Goal: Task Accomplishment & Management: Complete application form

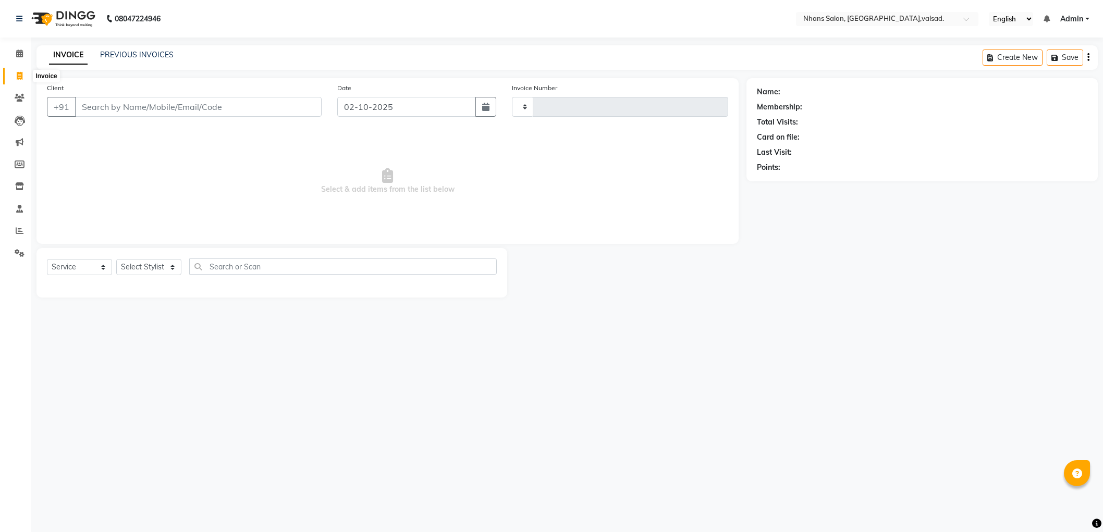
select select "service"
type input "3996"
select select "3706"
type input "9429118292"
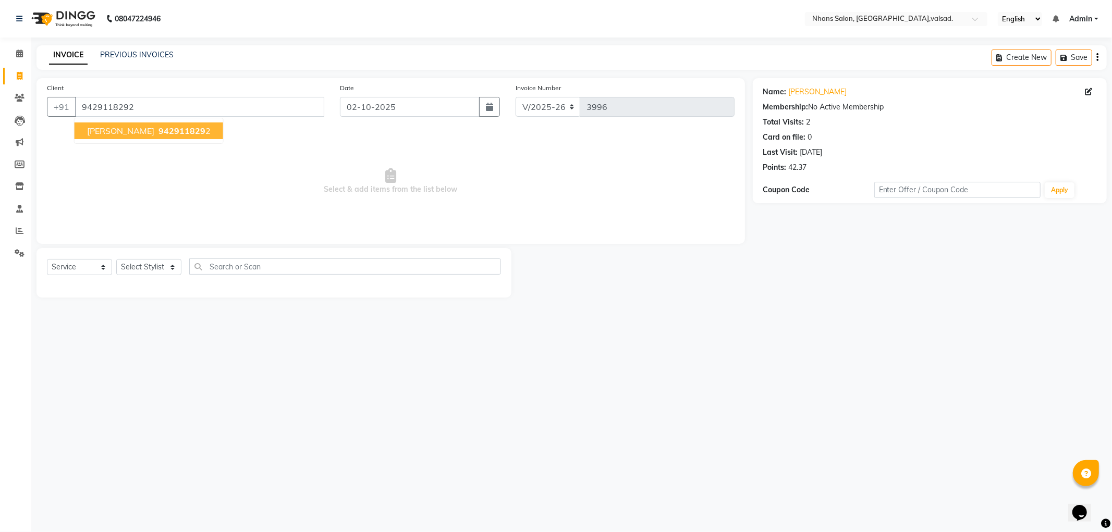
click at [129, 126] on span "Prarthana Bhatti" at bounding box center [120, 131] width 67 height 10
drag, startPoint x: 165, startPoint y: 256, endPoint x: 165, endPoint y: 276, distance: 19.8
click at [165, 265] on div "Select Service Product Membership Package Voucher Prepaid Gift Card Select Styl…" at bounding box center [273, 273] width 475 height 50
click at [171, 261] on select "Select Stylist [PERSON_NAME] DIVYA [PERSON_NAME] [PERSON_NAME] MEET OWAIS PALAK…" at bounding box center [148, 267] width 65 height 16
select select "17458"
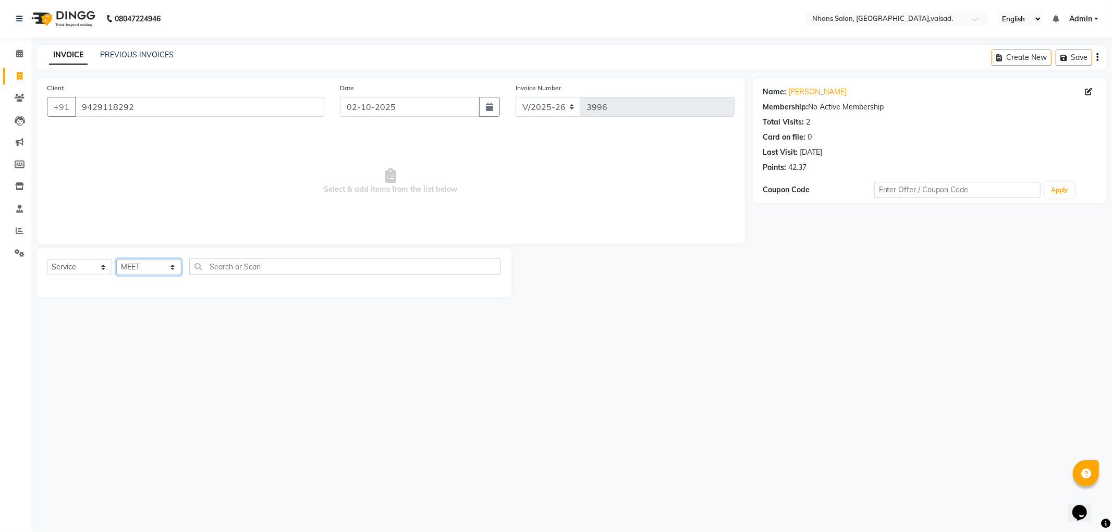
click at [116, 259] on select "Select Stylist [PERSON_NAME] DIVYA [PERSON_NAME] [PERSON_NAME] MEET OWAIS PALAK…" at bounding box center [148, 267] width 65 height 16
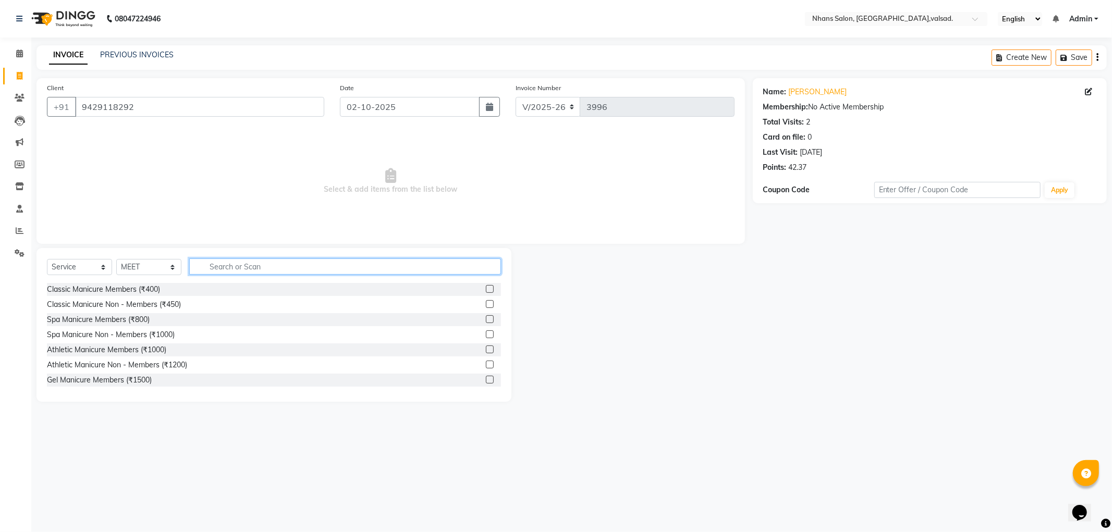
click at [213, 265] on input "text" at bounding box center [345, 266] width 312 height 16
click at [238, 266] on input "text" at bounding box center [345, 266] width 312 height 16
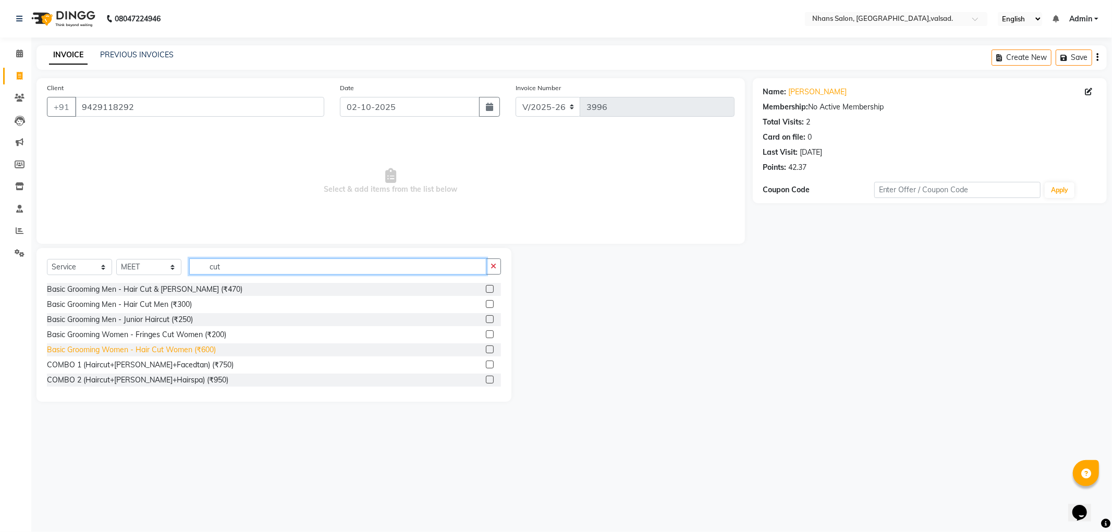
type input "cut"
click at [89, 353] on div "Basic Grooming Women - Hair Cut Women (₹600)" at bounding box center [131, 349] width 169 height 11
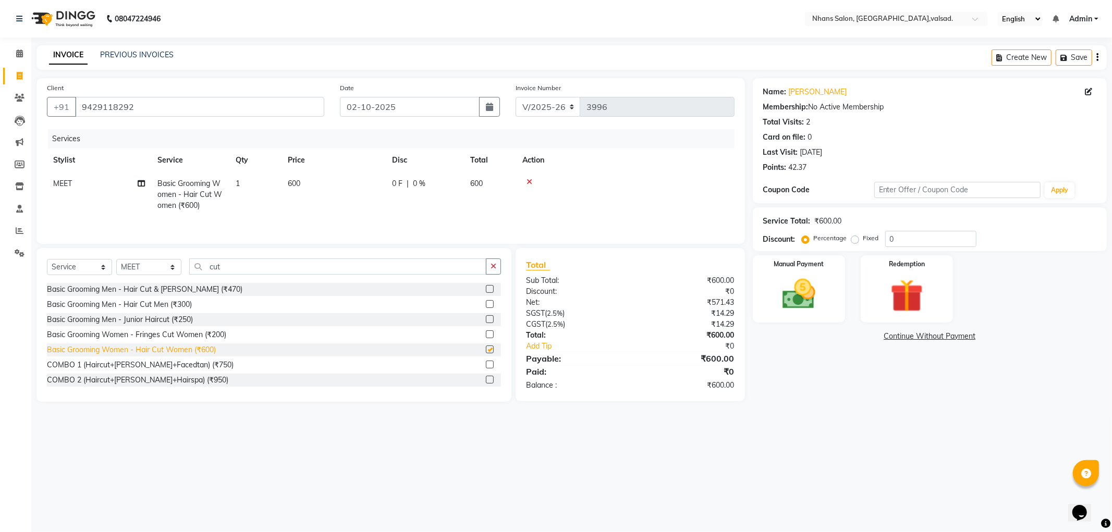
checkbox input "false"
click at [788, 261] on label "Manual Payment" at bounding box center [798, 263] width 52 height 10
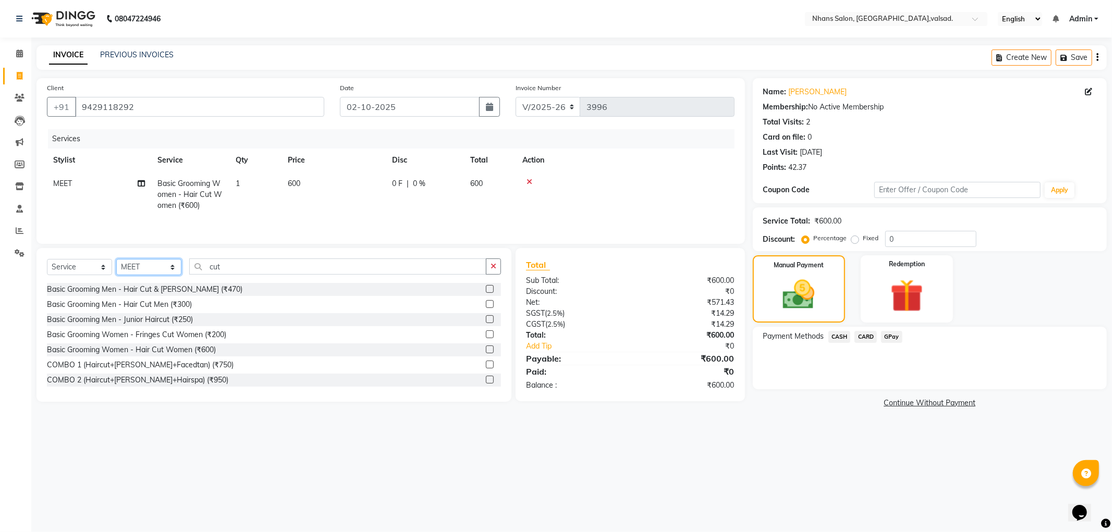
click at [147, 260] on select "Select Stylist [PERSON_NAME] DIVYA [PERSON_NAME] [PERSON_NAME] MEET OWAIS PALAK…" at bounding box center [148, 267] width 65 height 16
select select "36469"
click at [116, 260] on select "Select Stylist [PERSON_NAME] DIVYA [PERSON_NAME] [PERSON_NAME] MEET OWAIS PALAK…" at bounding box center [148, 267] width 65 height 16
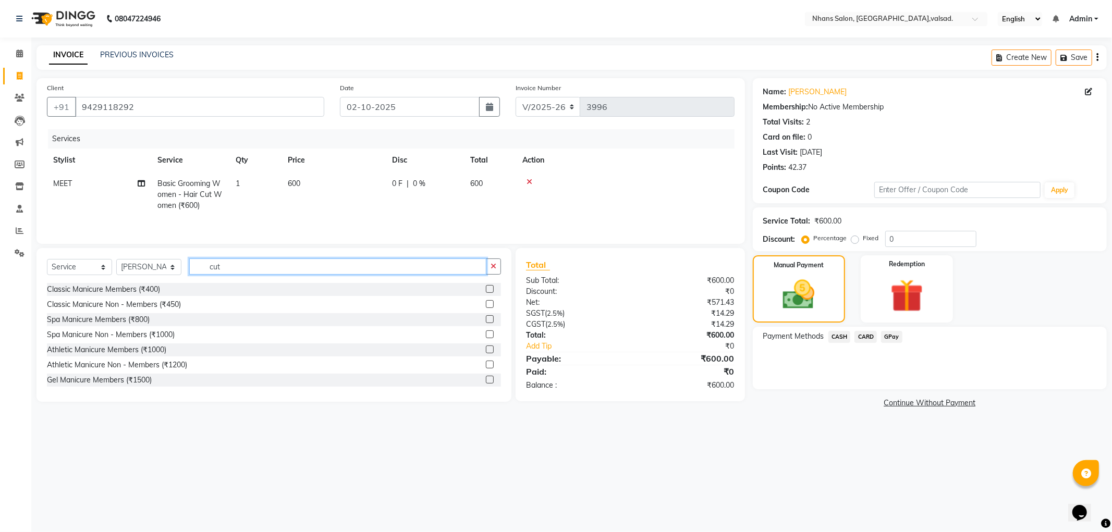
click at [237, 269] on input "cut" at bounding box center [337, 266] width 297 height 16
click at [493, 263] on icon "button" at bounding box center [493, 266] width 6 height 7
type input "thr"
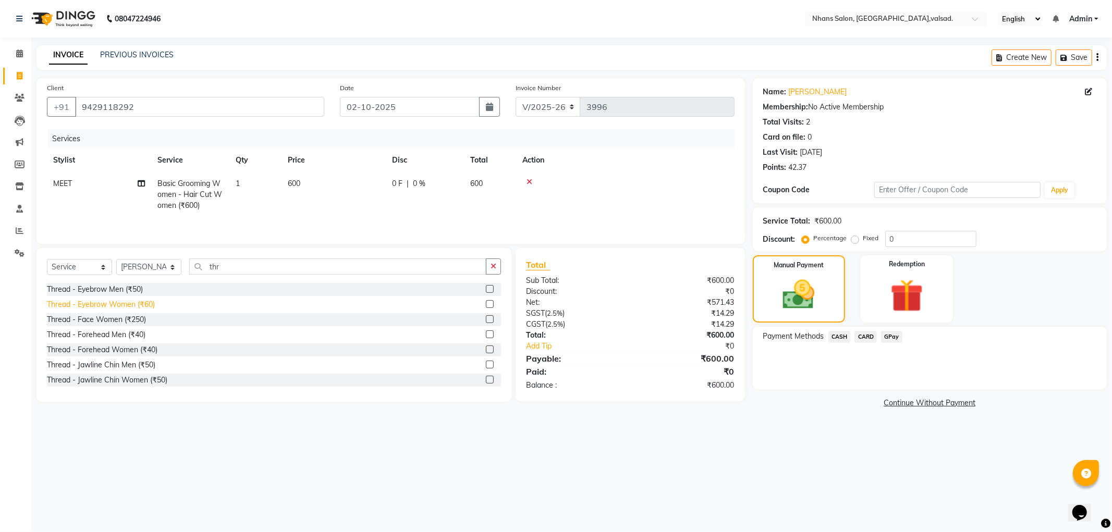
click at [87, 304] on div "Thread - Eyebrow Women (₹60)" at bounding box center [101, 304] width 108 height 11
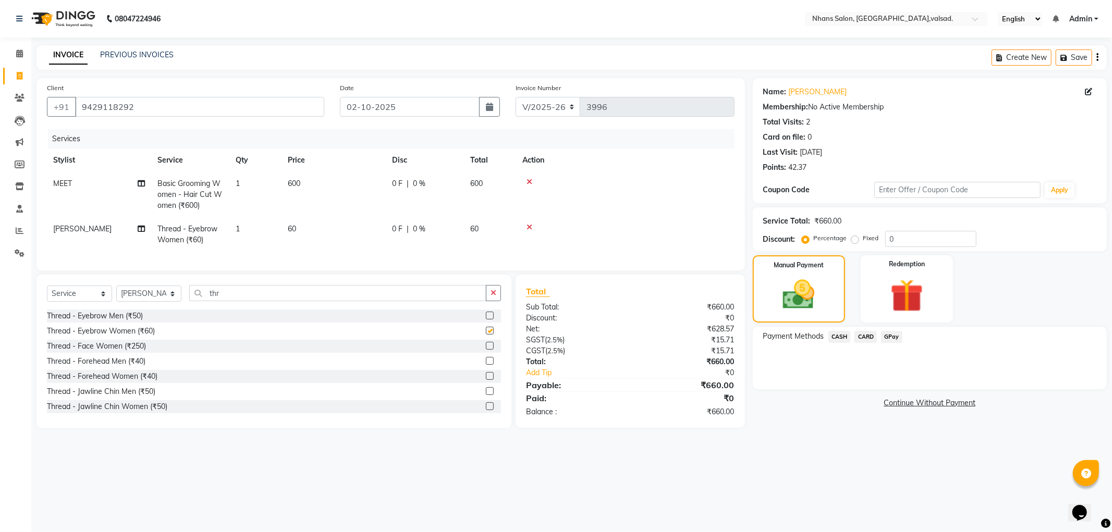
checkbox input "false"
click at [887, 334] on span "GPay" at bounding box center [891, 337] width 21 height 12
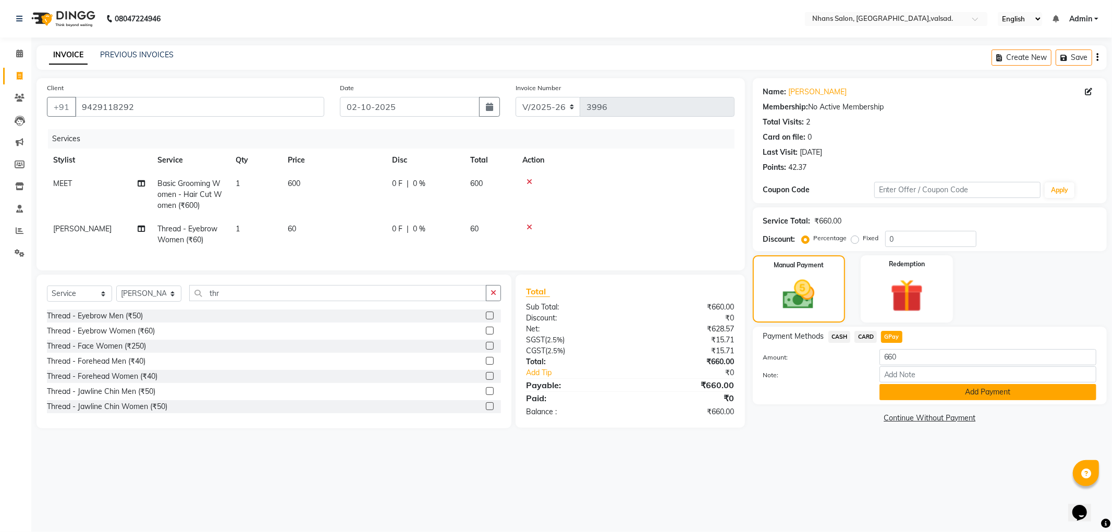
click at [978, 392] on button "Add Payment" at bounding box center [987, 392] width 217 height 16
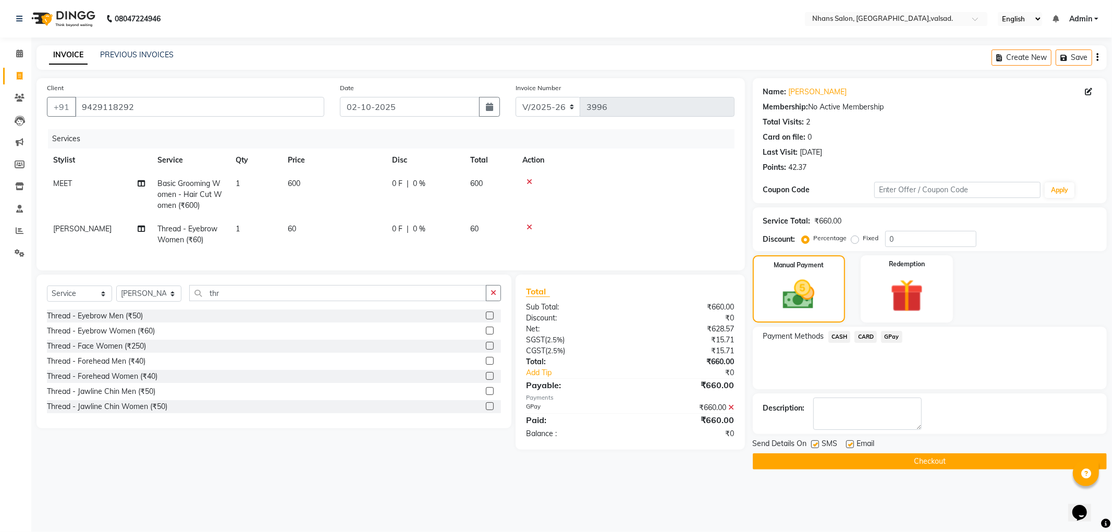
click at [960, 459] on button "Checkout" at bounding box center [930, 461] width 354 height 16
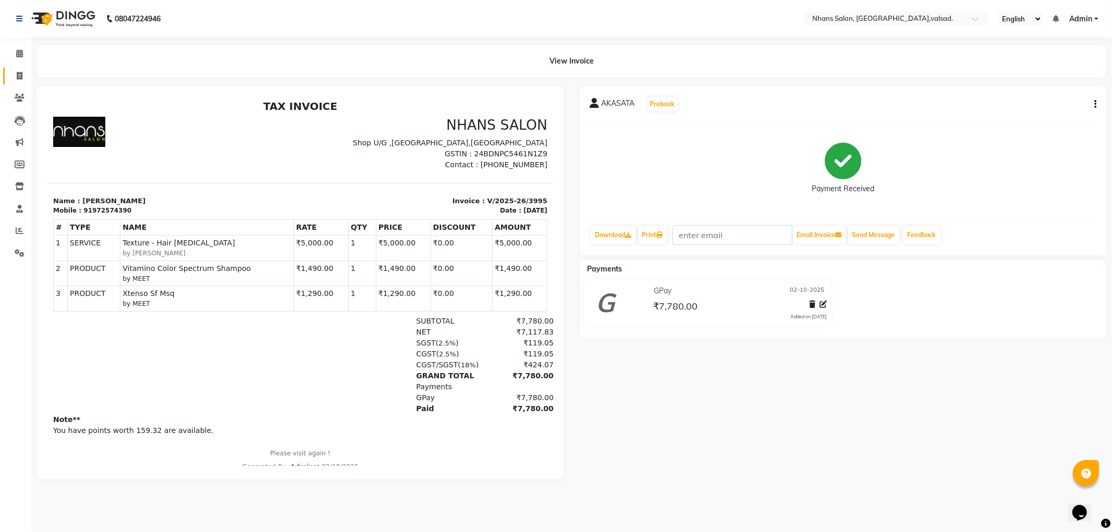
click at [5, 72] on link "Invoice" at bounding box center [15, 76] width 25 height 17
select select "service"
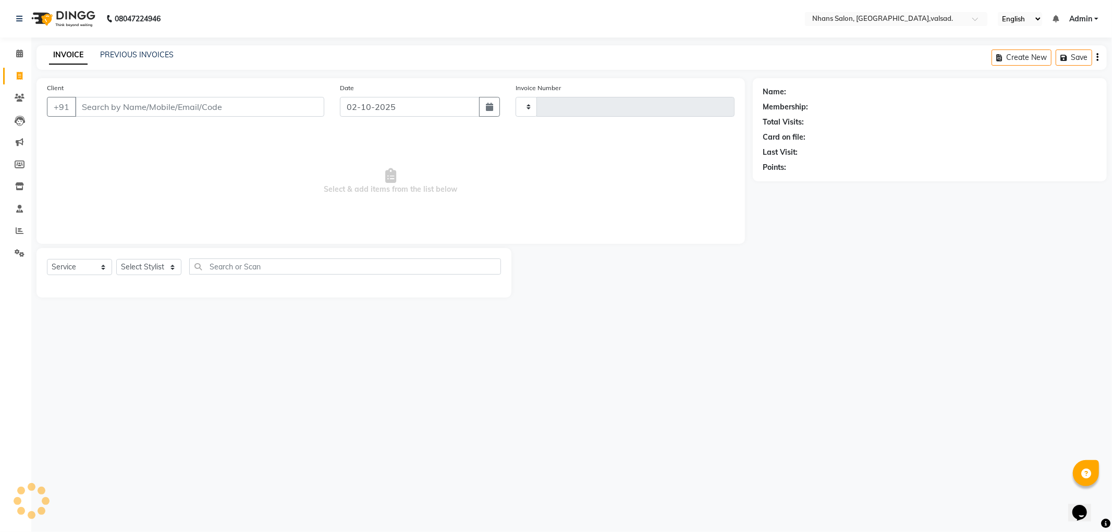
type input "3997"
select select "3706"
click at [147, 262] on select "Select Stylist [PERSON_NAME] DIVYA [PERSON_NAME] [PERSON_NAME] MEET OWAIS PALAK…" at bounding box center [148, 267] width 65 height 16
select select "52827"
click at [116, 259] on select "Select Stylist [PERSON_NAME] DIVYA [PERSON_NAME] [PERSON_NAME] MEET OWAIS PALAK…" at bounding box center [148, 267] width 65 height 16
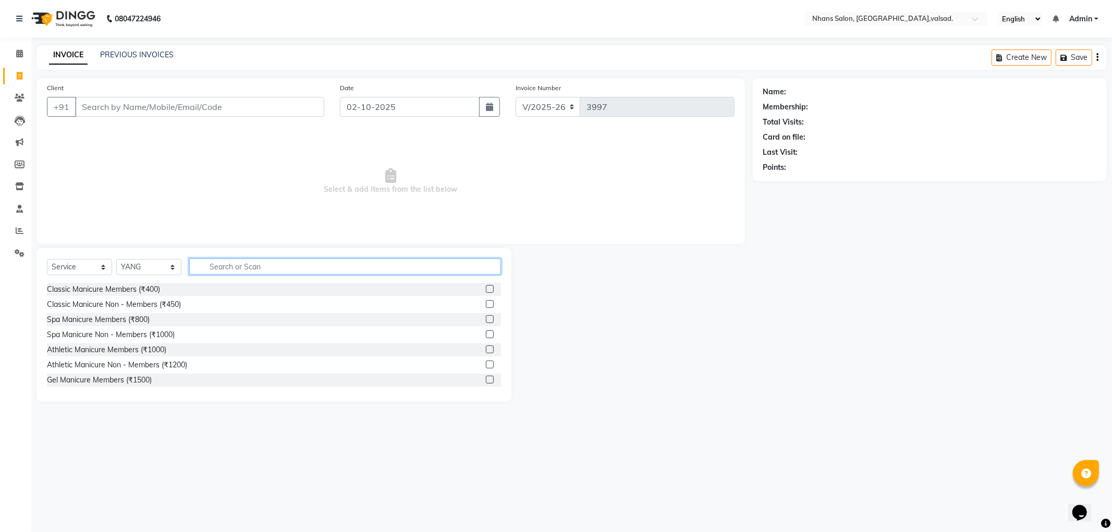
click at [316, 269] on input "text" at bounding box center [345, 266] width 312 height 16
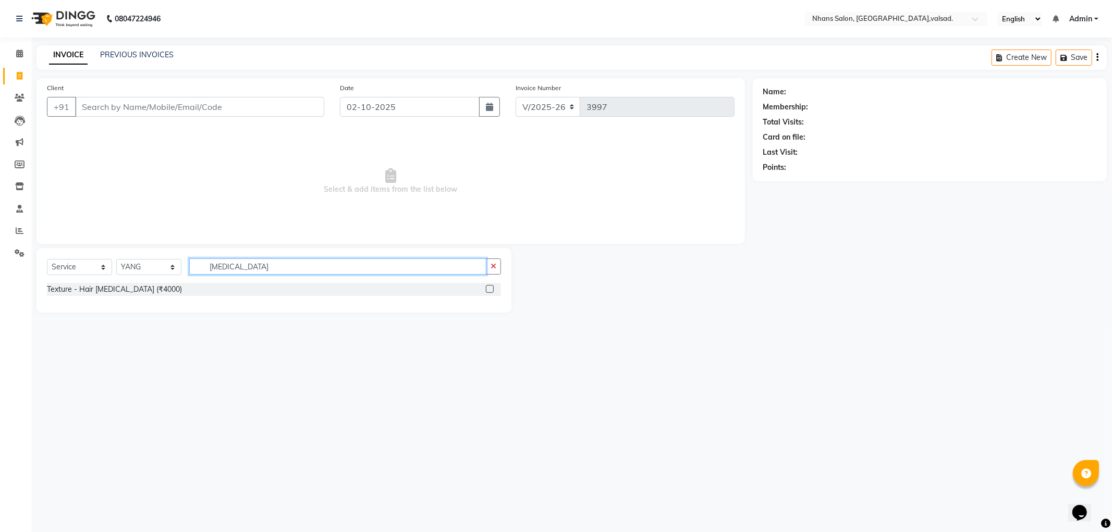
type input "[MEDICAL_DATA]"
click at [492, 289] on label at bounding box center [490, 289] width 8 height 8
click at [492, 289] on input "checkbox" at bounding box center [489, 289] width 7 height 7
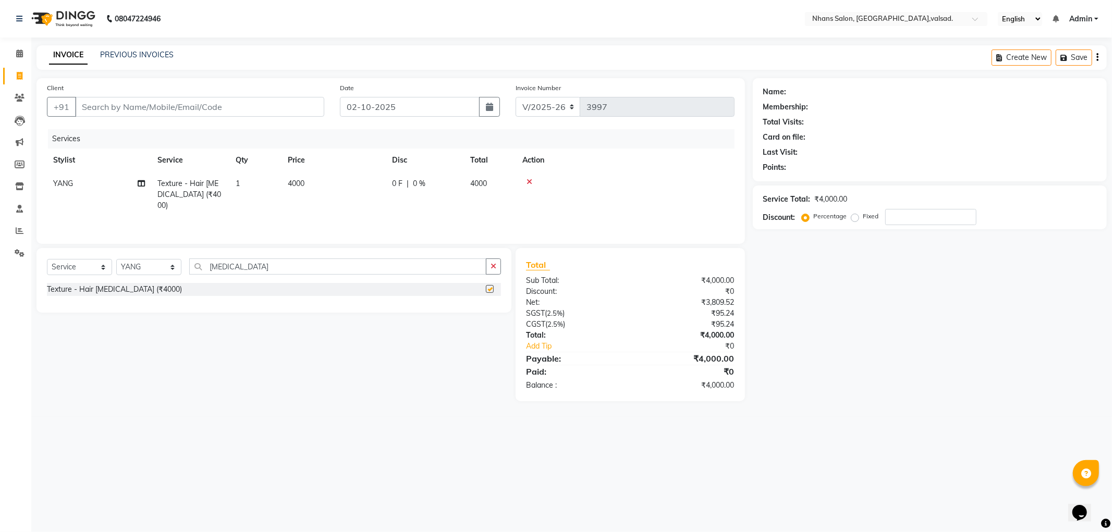
checkbox input "false"
click at [290, 182] on span "4000" at bounding box center [296, 183] width 17 height 9
select select "52827"
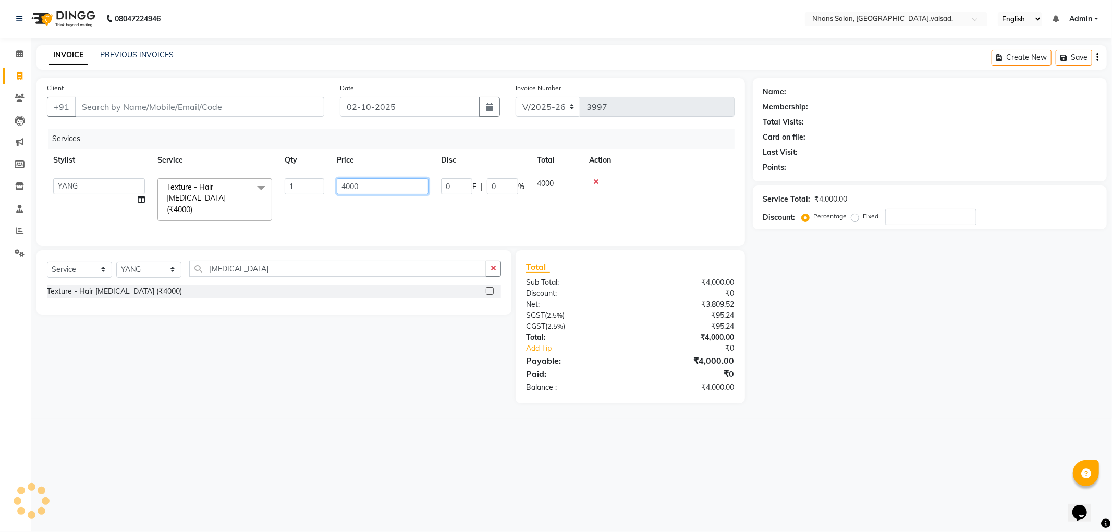
click at [344, 187] on input "4000" at bounding box center [383, 186] width 92 height 16
type input "6500"
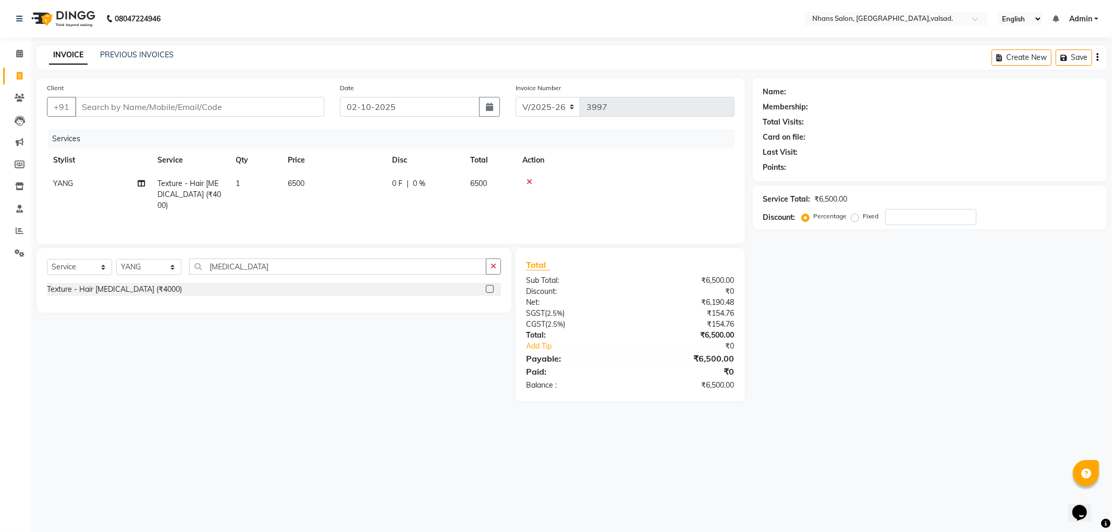
click at [350, 204] on td "6500" at bounding box center [333, 194] width 104 height 45
select select "52827"
click at [496, 268] on icon "button" at bounding box center [493, 268] width 6 height 7
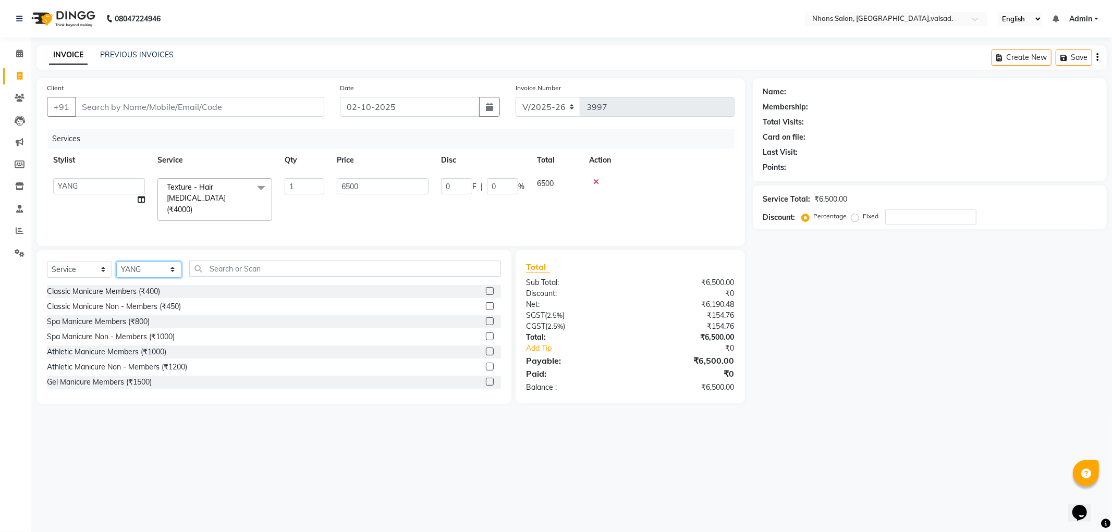
click at [162, 267] on select "Select Stylist [PERSON_NAME] DIVYA [PERSON_NAME] [PERSON_NAME] MEET OWAIS PALAK…" at bounding box center [148, 270] width 65 height 16
select select "17454"
click at [116, 262] on select "Select Stylist [PERSON_NAME] DIVYA [PERSON_NAME] [PERSON_NAME] MEET OWAIS PALAK…" at bounding box center [148, 270] width 65 height 16
click at [253, 274] on input "text" at bounding box center [345, 269] width 312 height 16
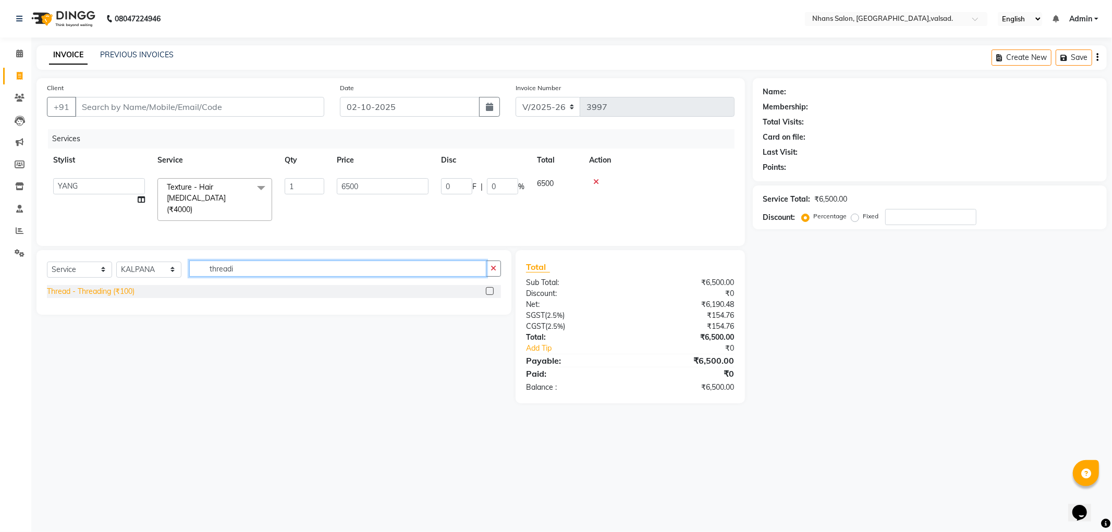
type input "threadi"
click at [119, 286] on div "Thread - Threading (₹100)" at bounding box center [91, 291] width 88 height 11
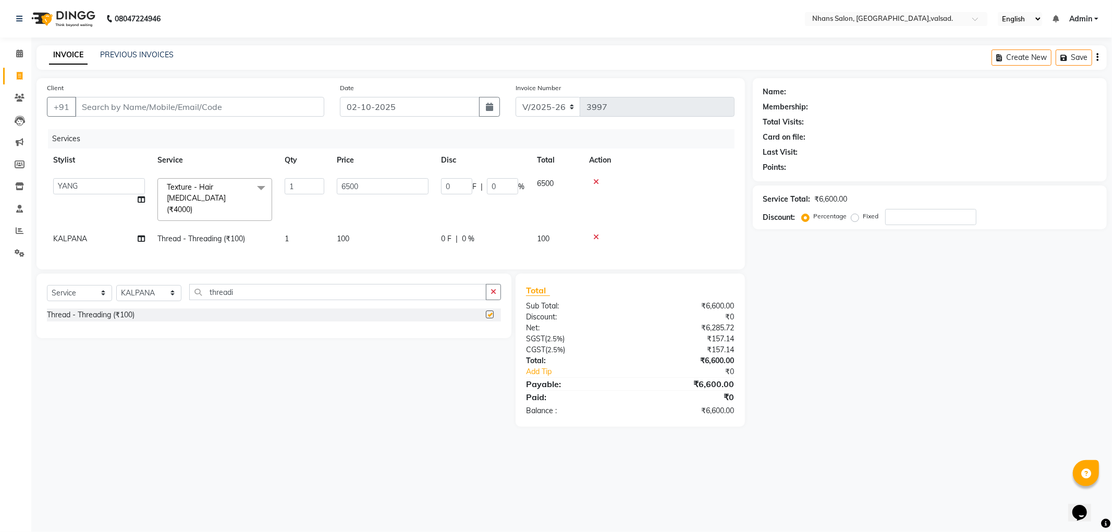
checkbox input "false"
click at [172, 107] on input "Client" at bounding box center [199, 107] width 249 height 20
type input "6"
type input "0"
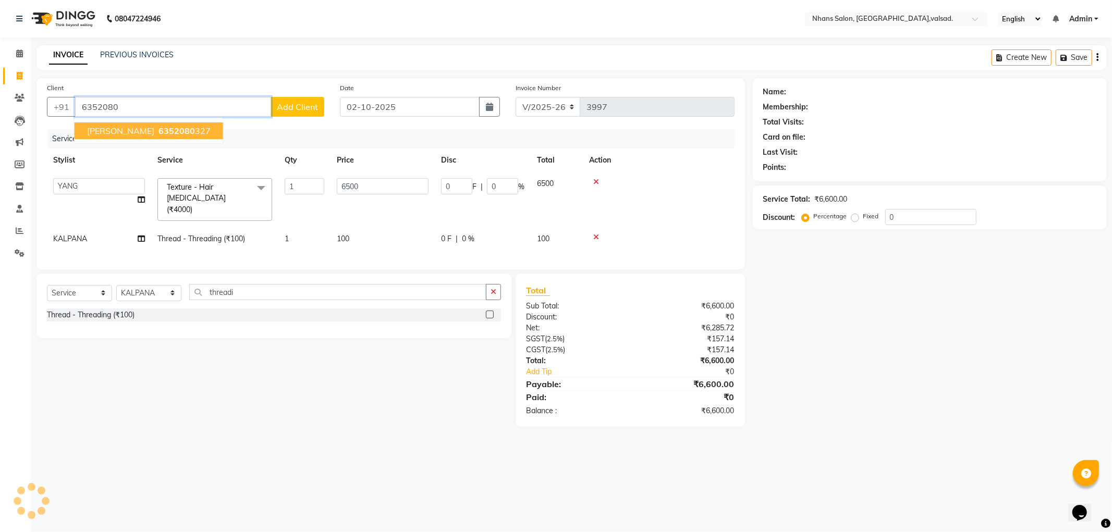
click at [151, 135] on button "[PERSON_NAME] 6352080 327" at bounding box center [149, 130] width 149 height 17
type input "6352080327"
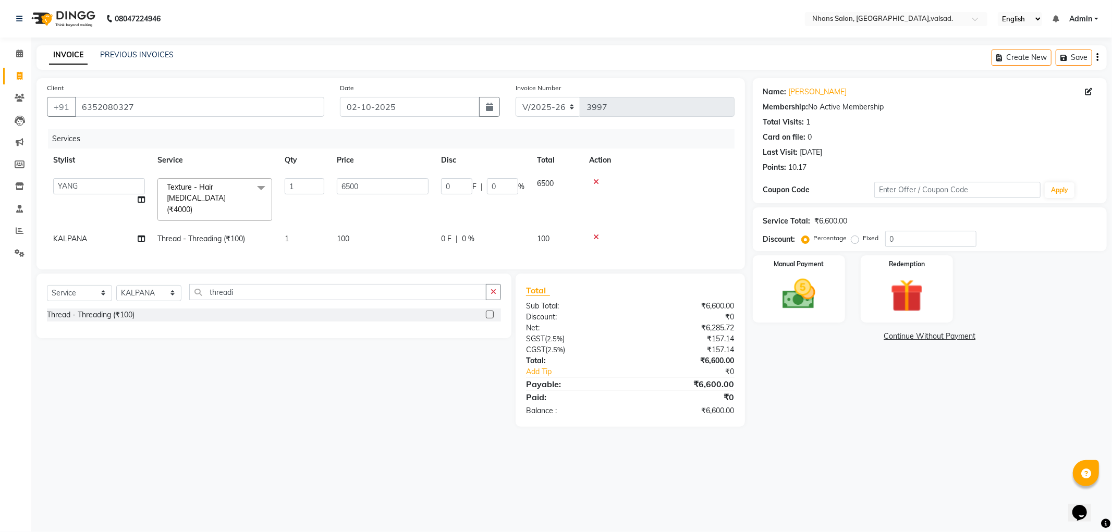
click at [367, 228] on td "100" at bounding box center [382, 238] width 104 height 23
select select "17454"
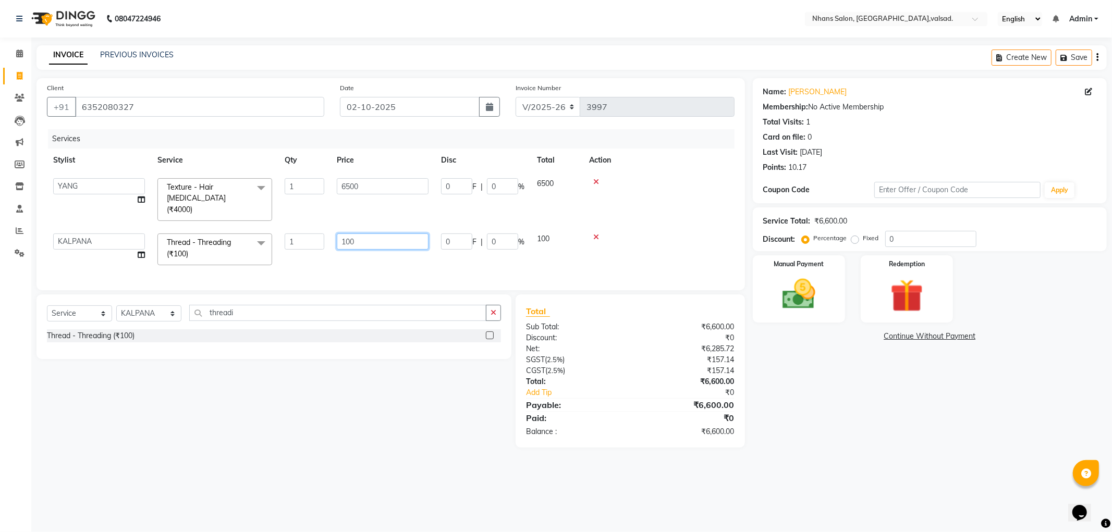
click at [414, 233] on input "100" at bounding box center [383, 241] width 92 height 16
type input "1"
type input "60"
click at [420, 44] on div "08047224946 Select Location × [GEOGRAPHIC_DATA], [GEOGRAPHIC_DATA],[GEOGRAPHIC_…" at bounding box center [556, 266] width 1112 height 532
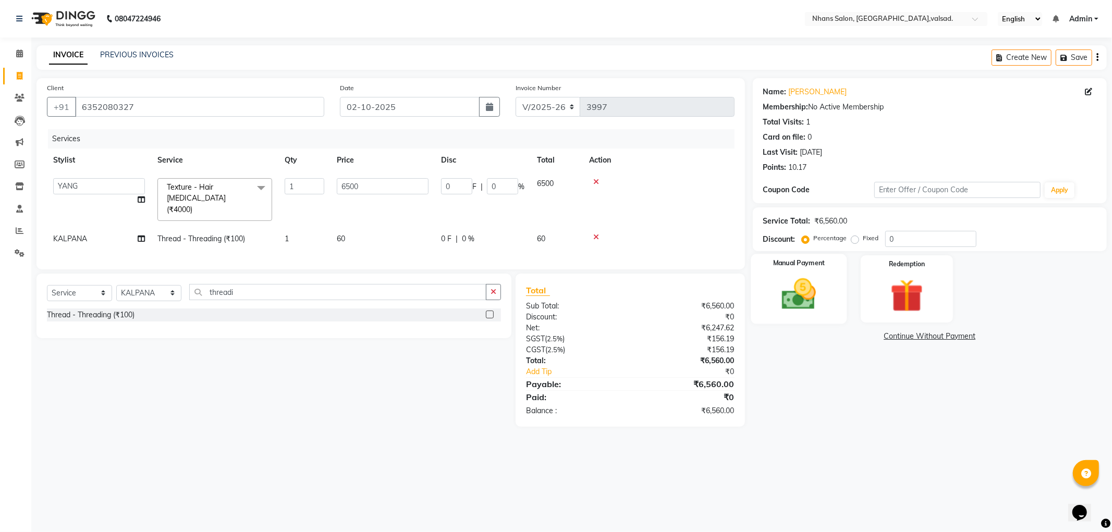
click at [807, 297] on img at bounding box center [799, 295] width 56 height 40
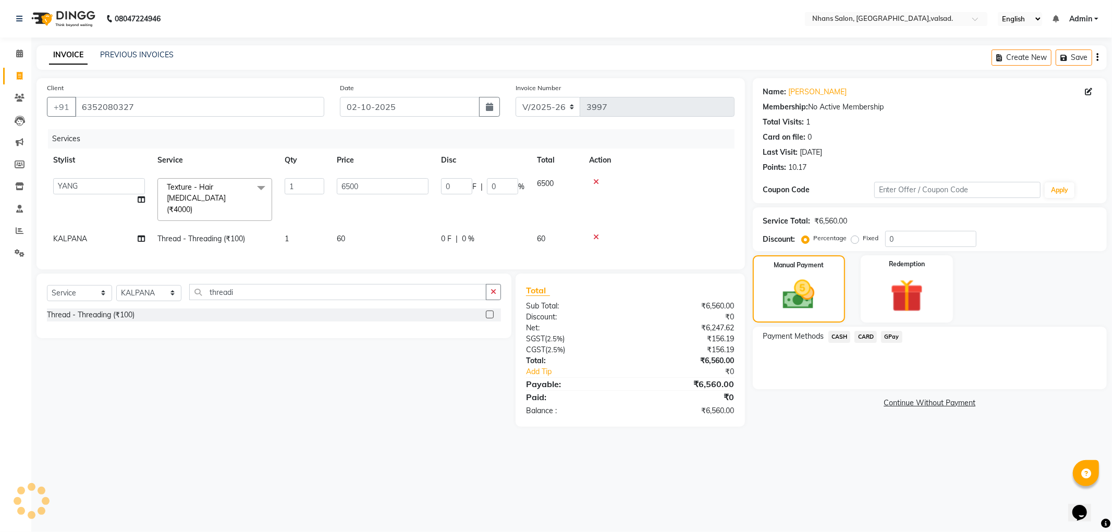
click at [892, 332] on span "GPay" at bounding box center [891, 337] width 21 height 12
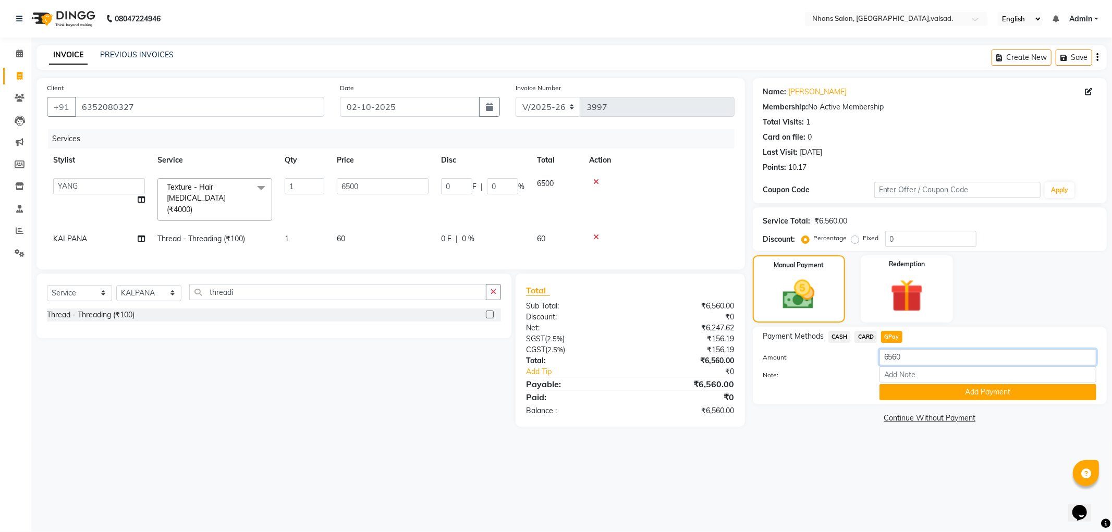
click at [910, 359] on input "6560" at bounding box center [987, 357] width 217 height 16
type input "6500"
click at [968, 394] on button "Add Payment" at bounding box center [987, 392] width 217 height 16
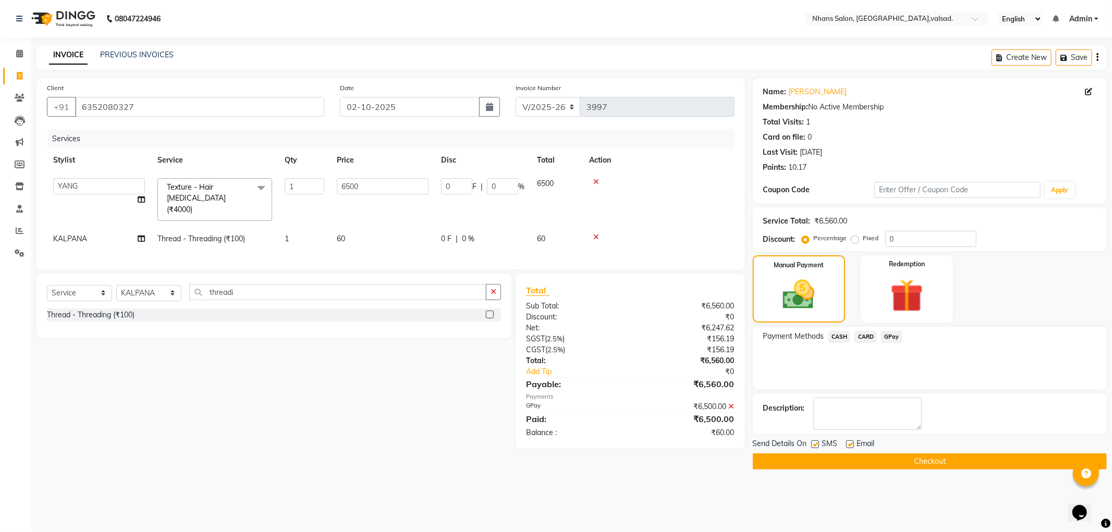
click at [840, 340] on span "CASH" at bounding box center [839, 337] width 22 height 12
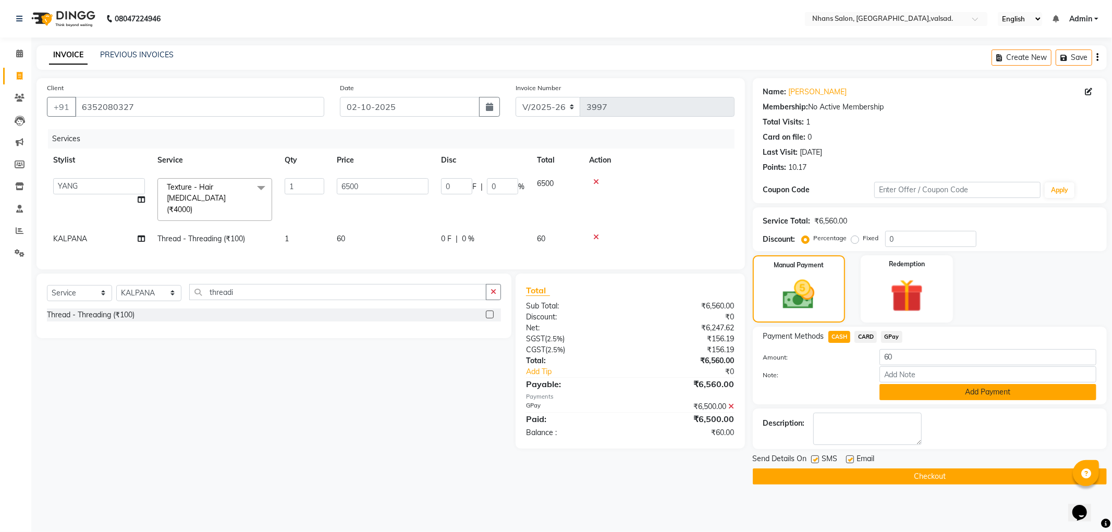
click at [908, 387] on button "Add Payment" at bounding box center [987, 392] width 217 height 16
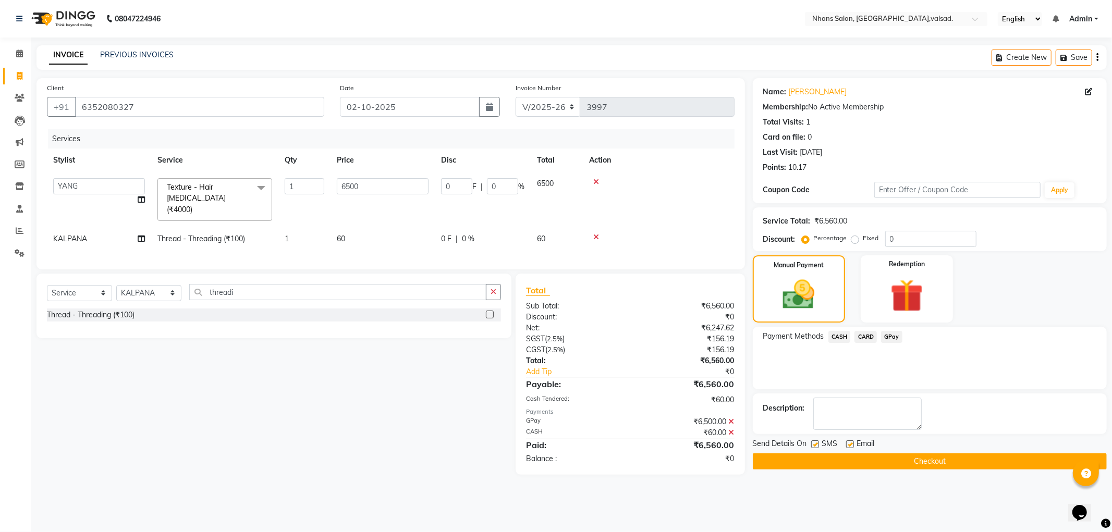
click at [894, 454] on button "Checkout" at bounding box center [930, 461] width 354 height 16
